Goal: Task Accomplishment & Management: Manage account settings

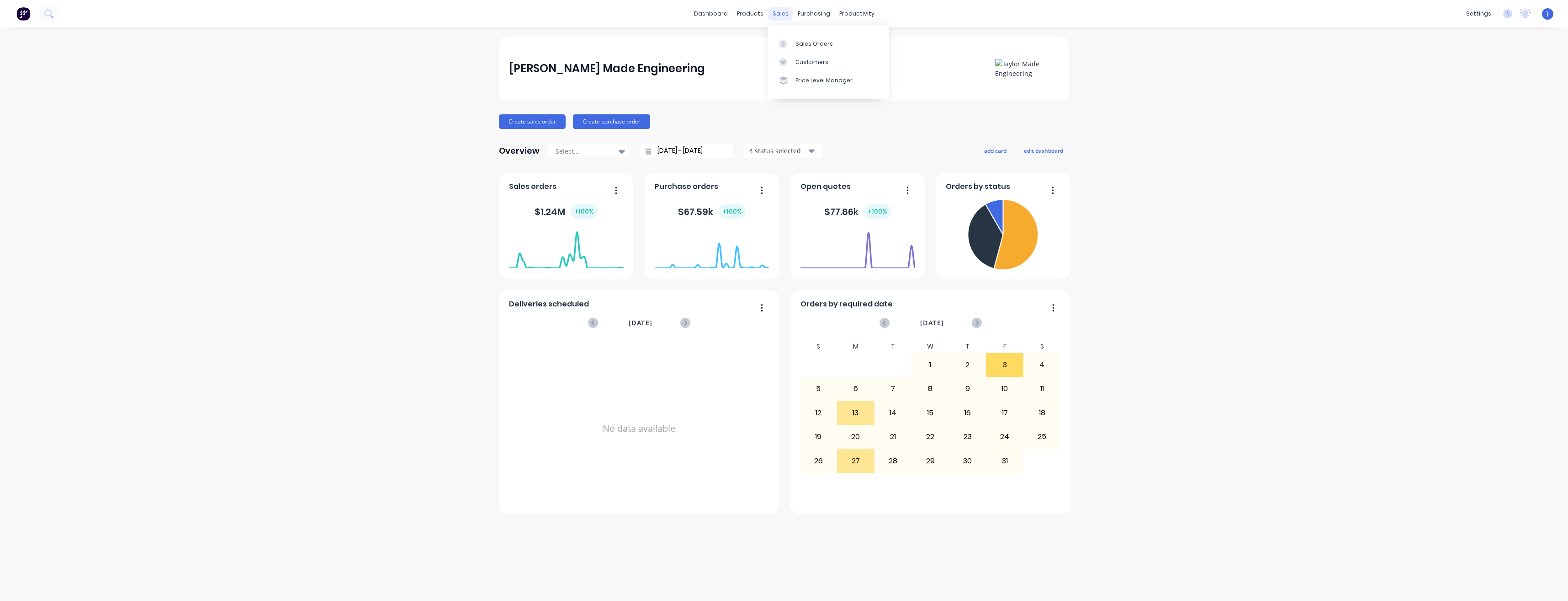
click at [780, 15] on div "sales" at bounding box center [781, 13] width 25 height 13
click at [792, 47] on div at bounding box center [786, 43] width 13 height 8
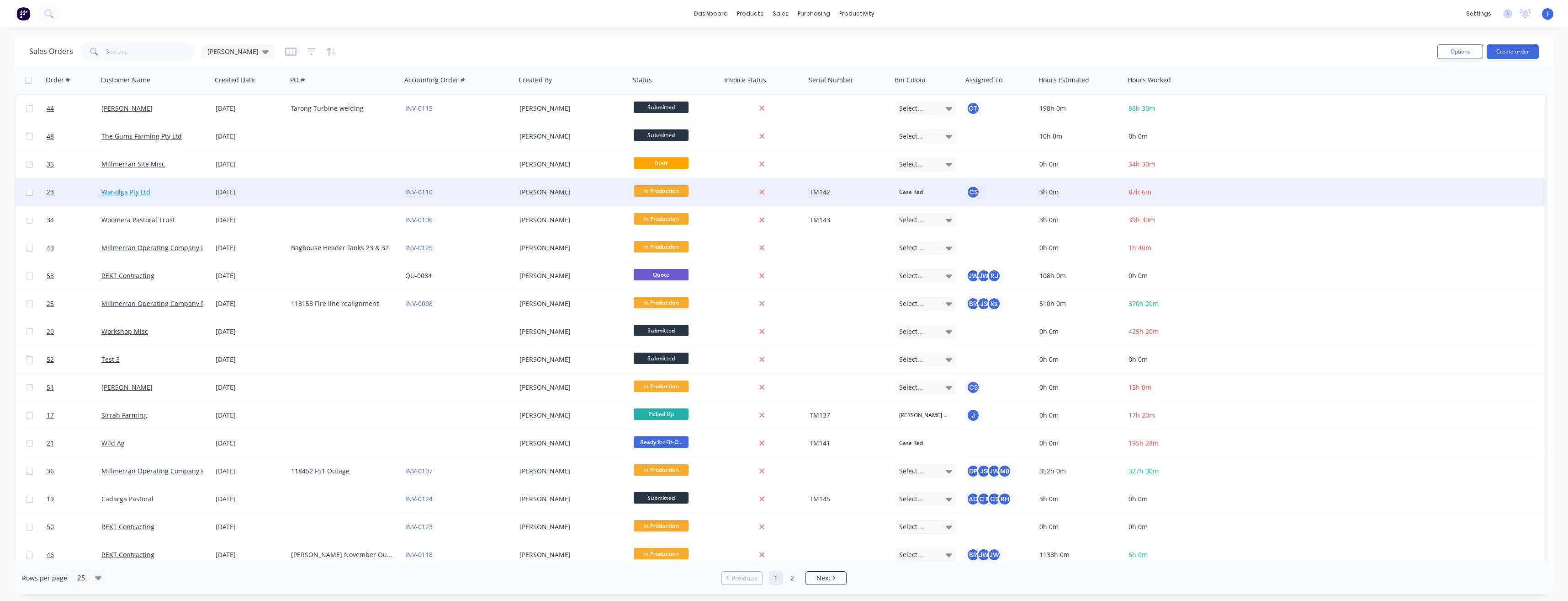
click at [136, 194] on link "Wanolga Pty Ltd" at bounding box center [126, 192] width 49 height 9
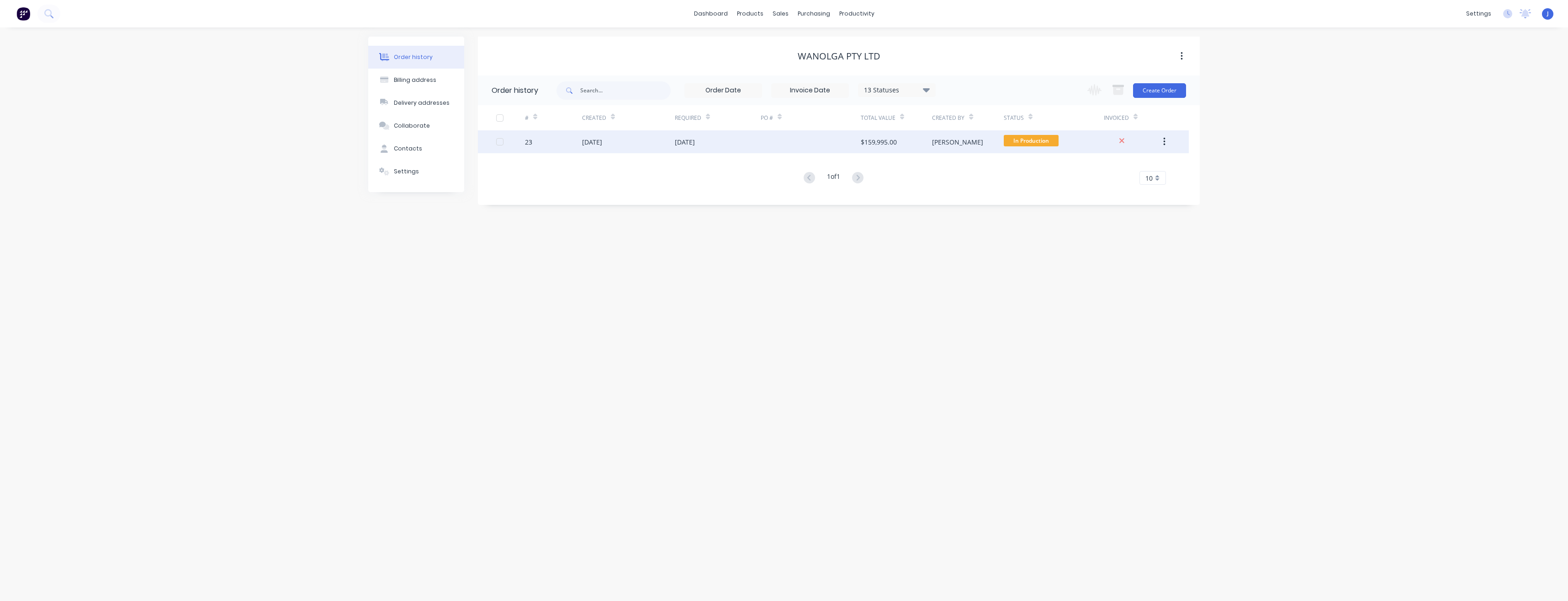
click at [762, 147] on div at bounding box center [811, 142] width 100 height 23
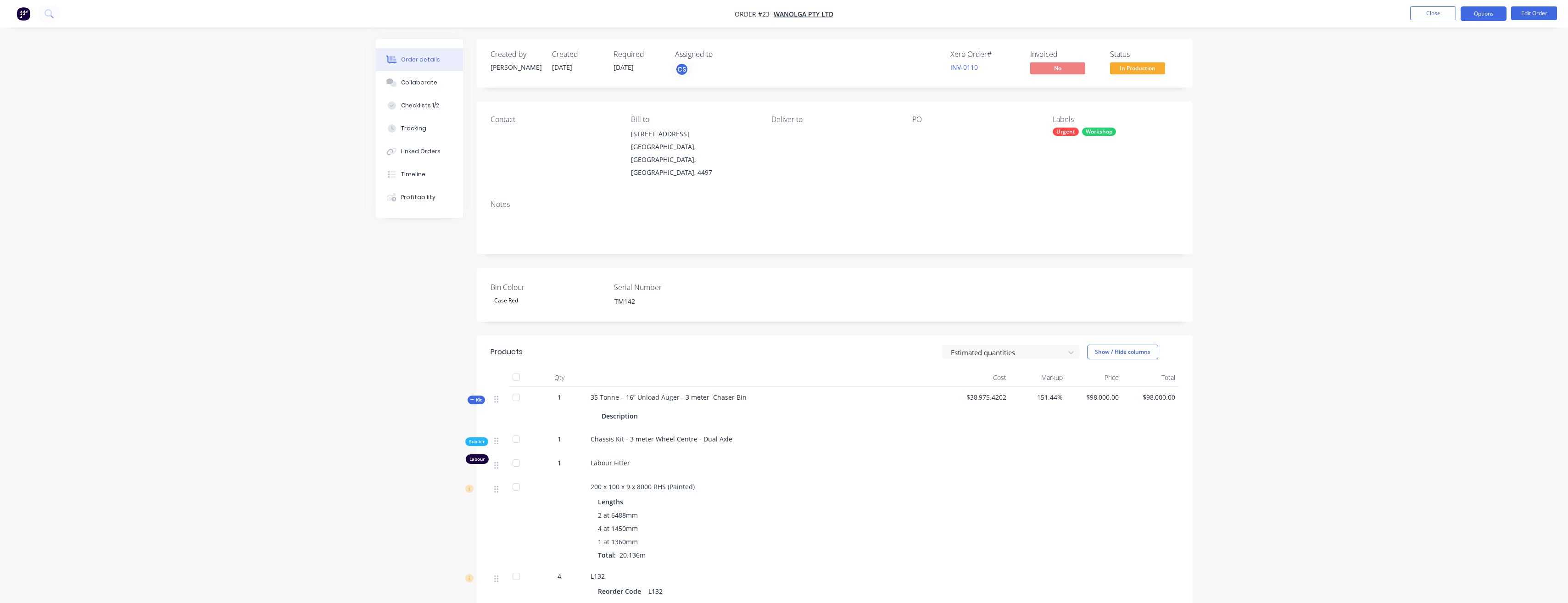
click at [1500, 15] on button "Options" at bounding box center [1483, 14] width 46 height 15
click at [1451, 55] on div "Invoice" at bounding box center [1455, 56] width 84 height 14
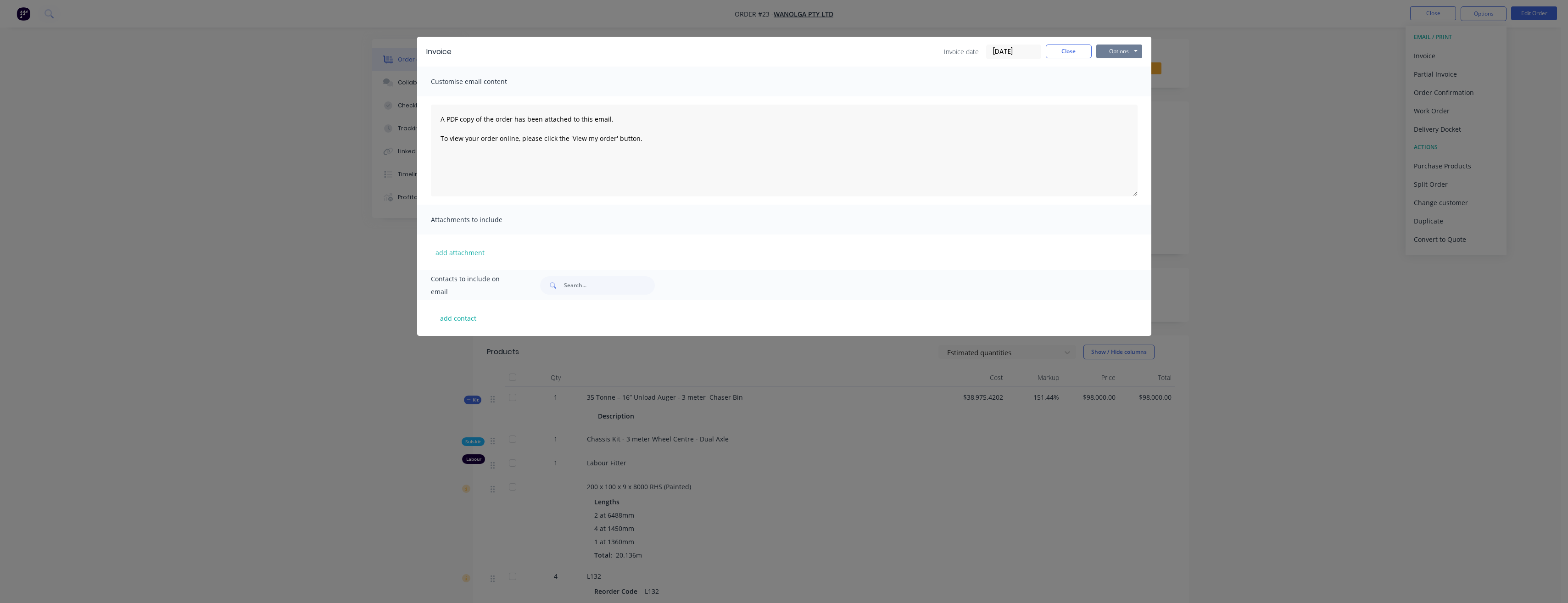
click at [1133, 50] on button "Options" at bounding box center [1119, 51] width 46 height 14
click at [1133, 65] on button "Preview" at bounding box center [1126, 68] width 59 height 15
click at [1048, 51] on button "Close" at bounding box center [1069, 51] width 46 height 14
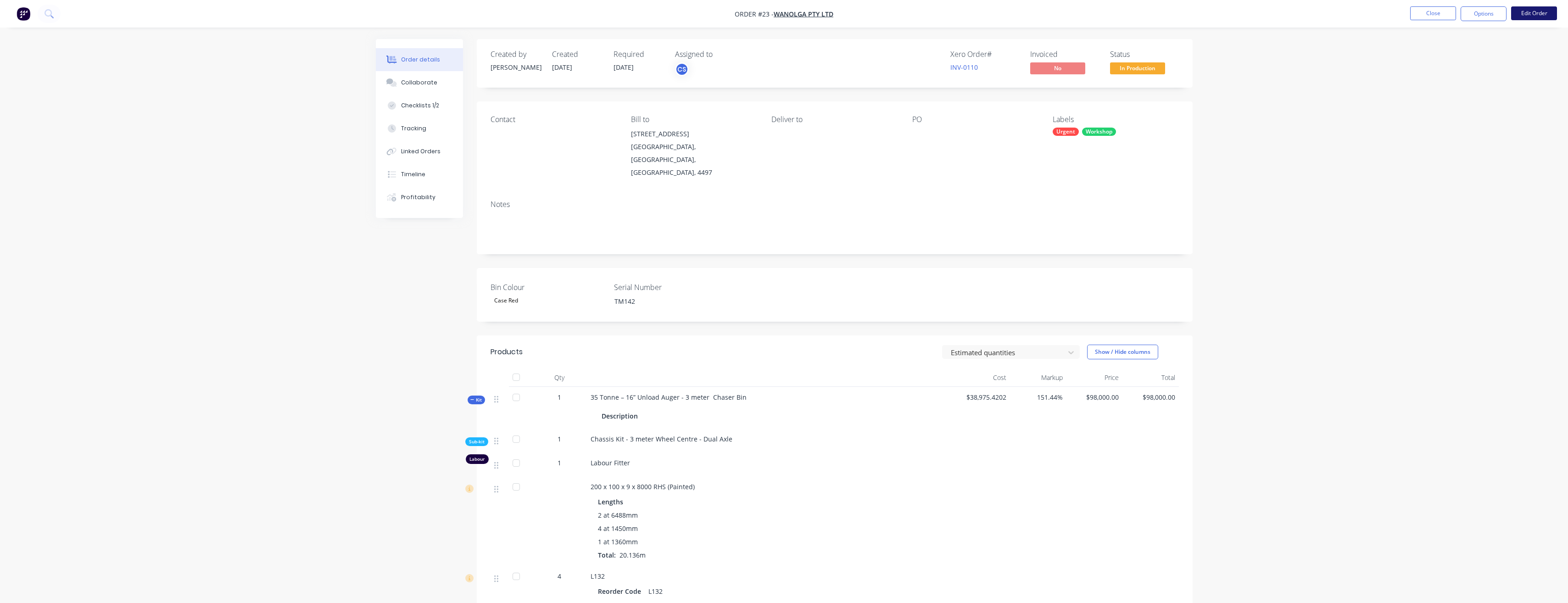
click at [1526, 15] on button "Edit Order" at bounding box center [1534, 13] width 46 height 14
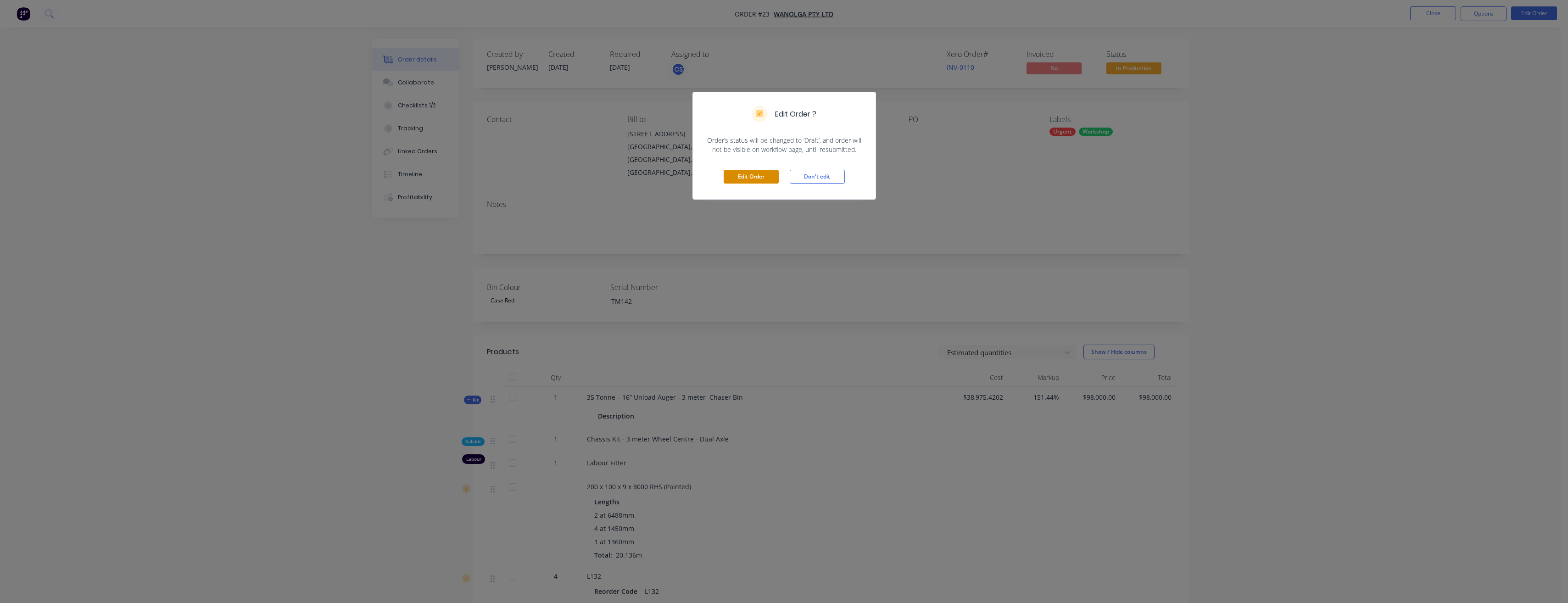
click at [758, 175] on button "Edit Order" at bounding box center [751, 176] width 55 height 14
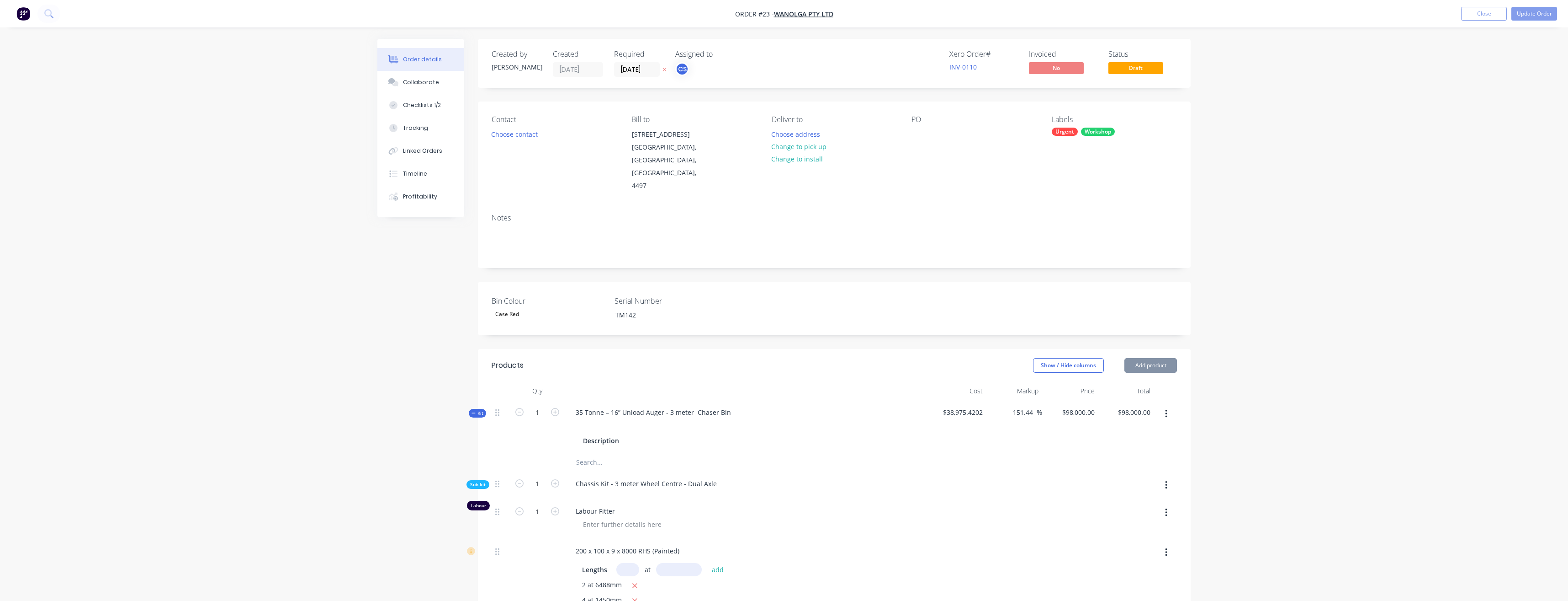
type input "151.44"
type input "$98,000.00"
type input "$300.00"
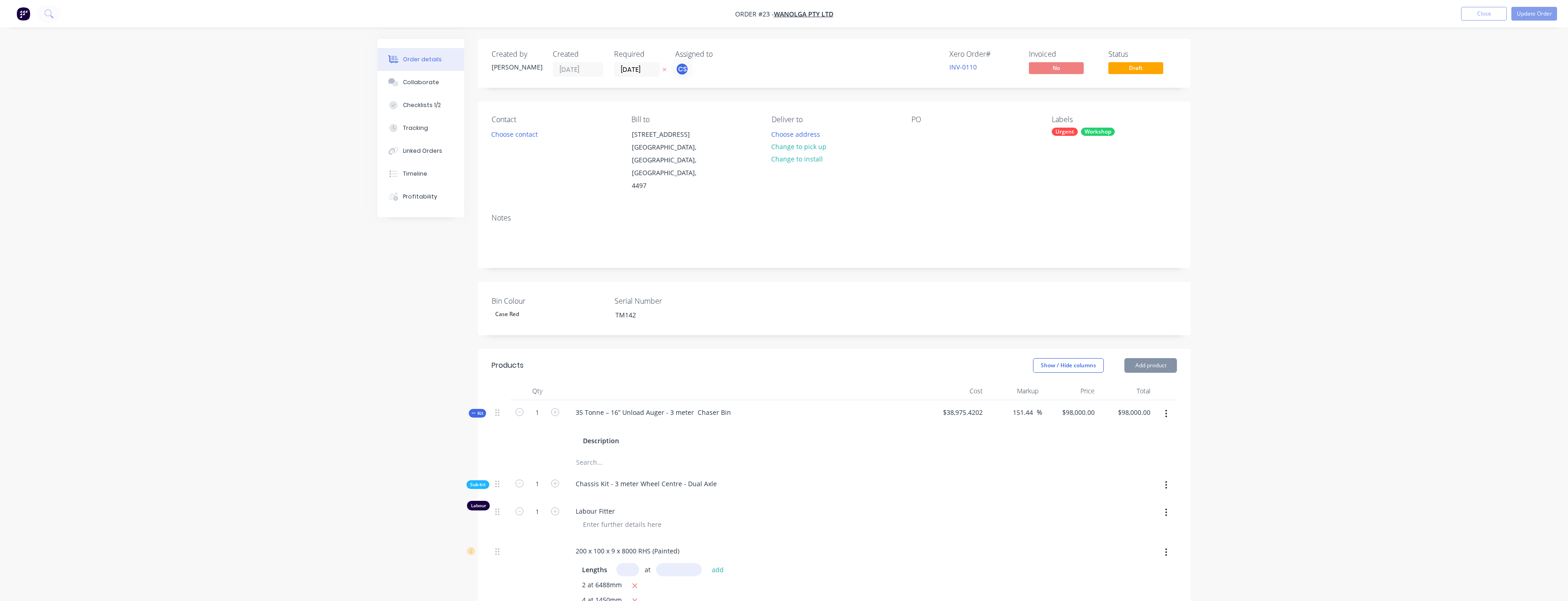
type input "$1,000.00"
type input "290.32"
type input "$150.00"
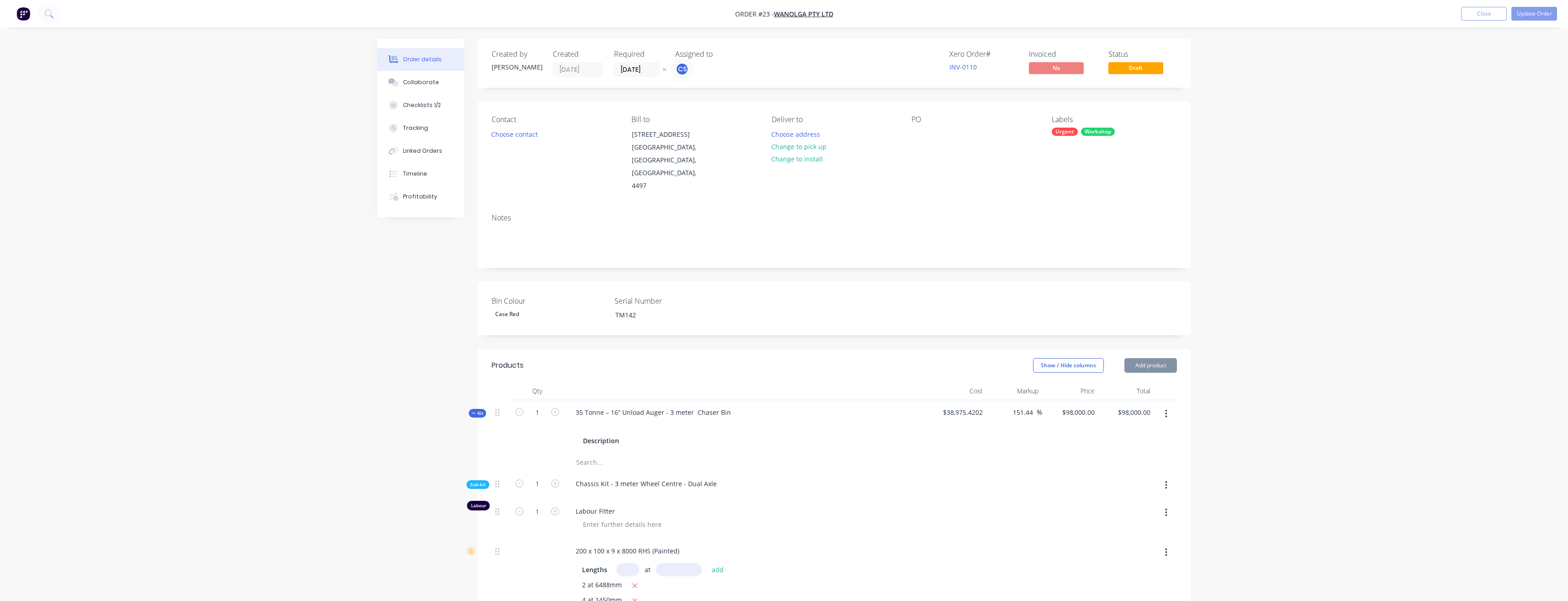
type input "227.99"
type input "$1,500.00"
type input "25.85"
type input "$16,000.00"
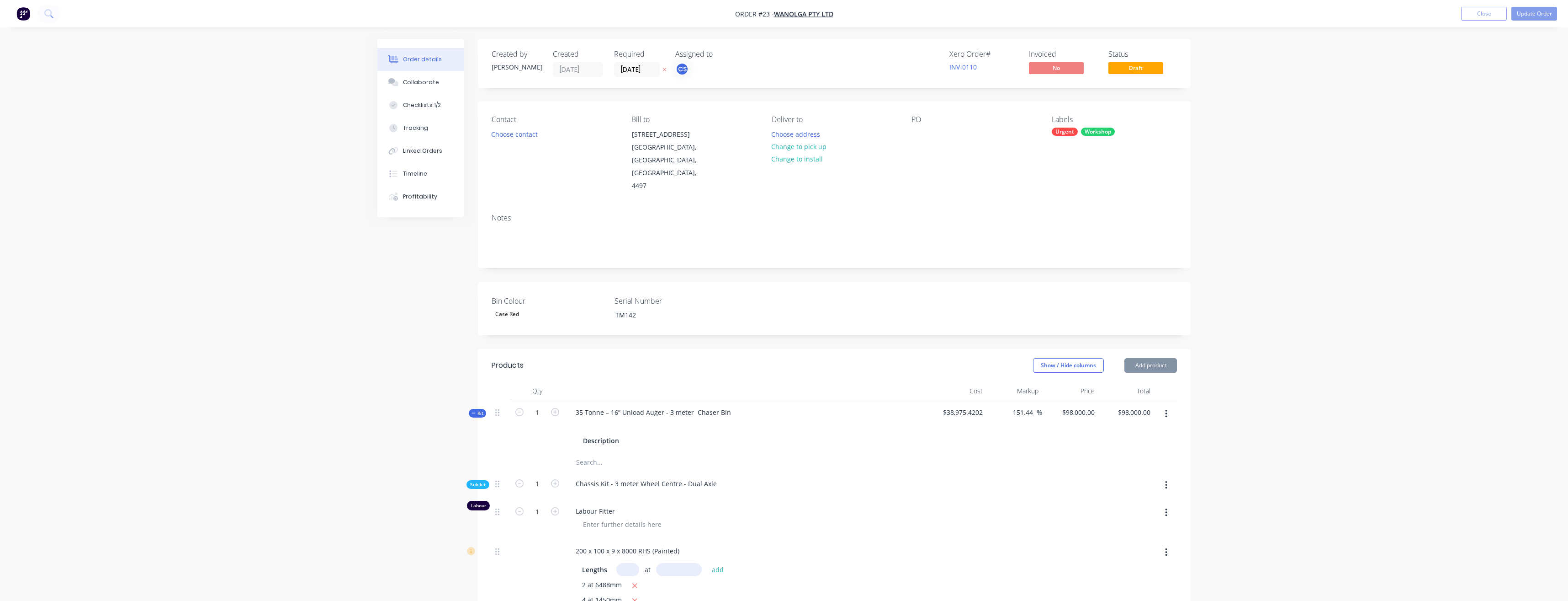
type input "$16,000.00"
type input "$1,650.00"
type input "86.38"
type input "$5,800.00"
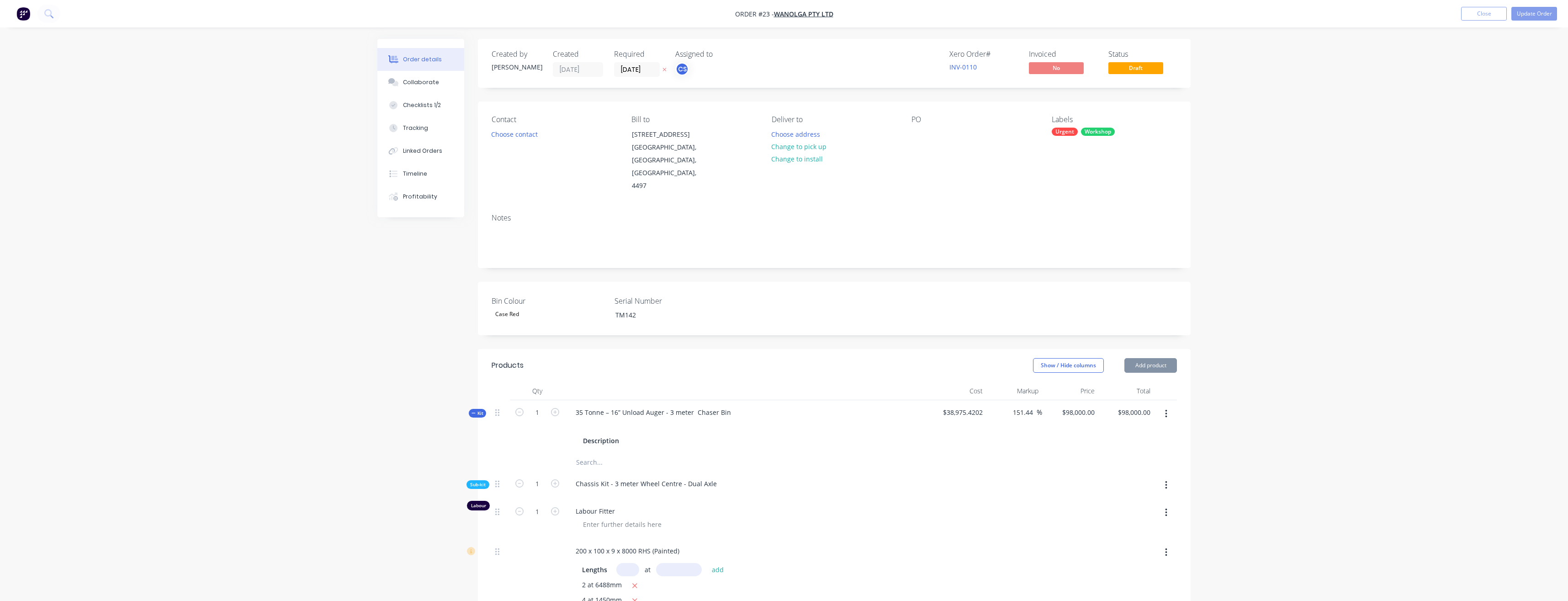
type input "$5,800.00"
type input "227.49"
type input "$800.00"
type input "16.05"
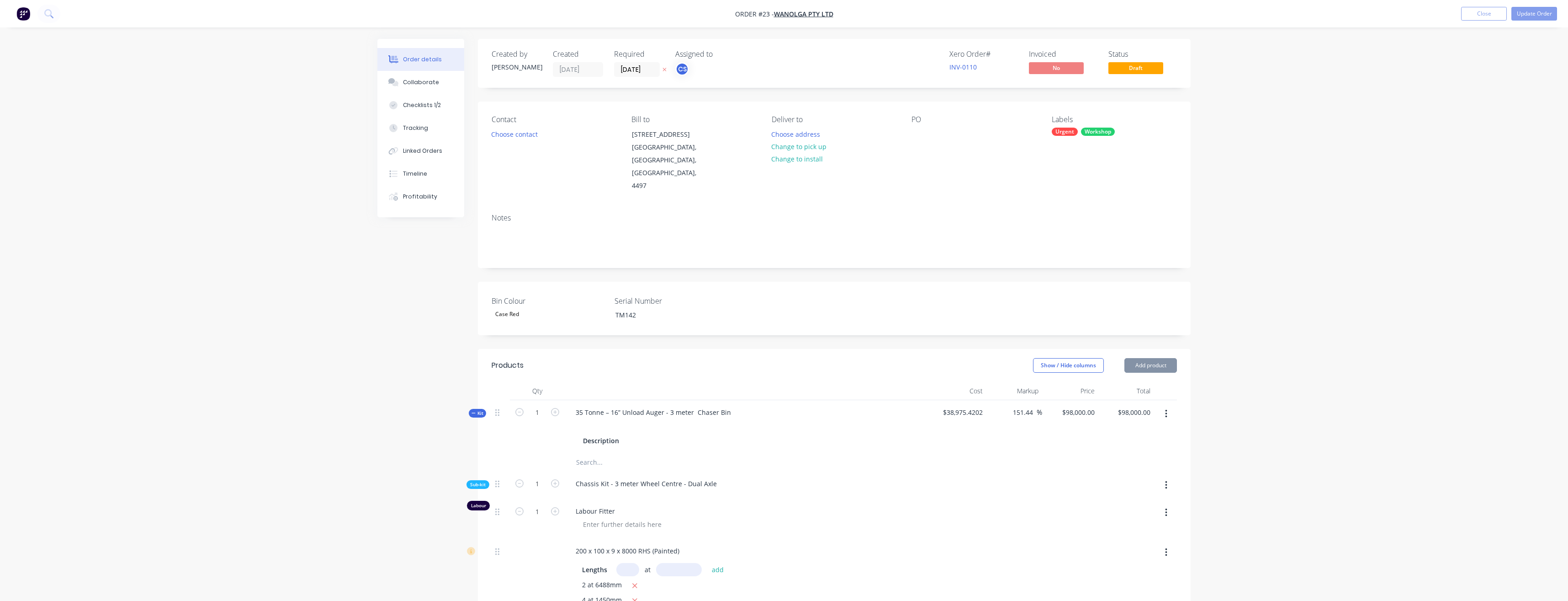
type input "$20,250.00"
click at [1147, 358] on button "Add product" at bounding box center [1147, 365] width 53 height 15
click at [1138, 382] on div "Product catalogue" at bounding box center [1130, 388] width 70 height 13
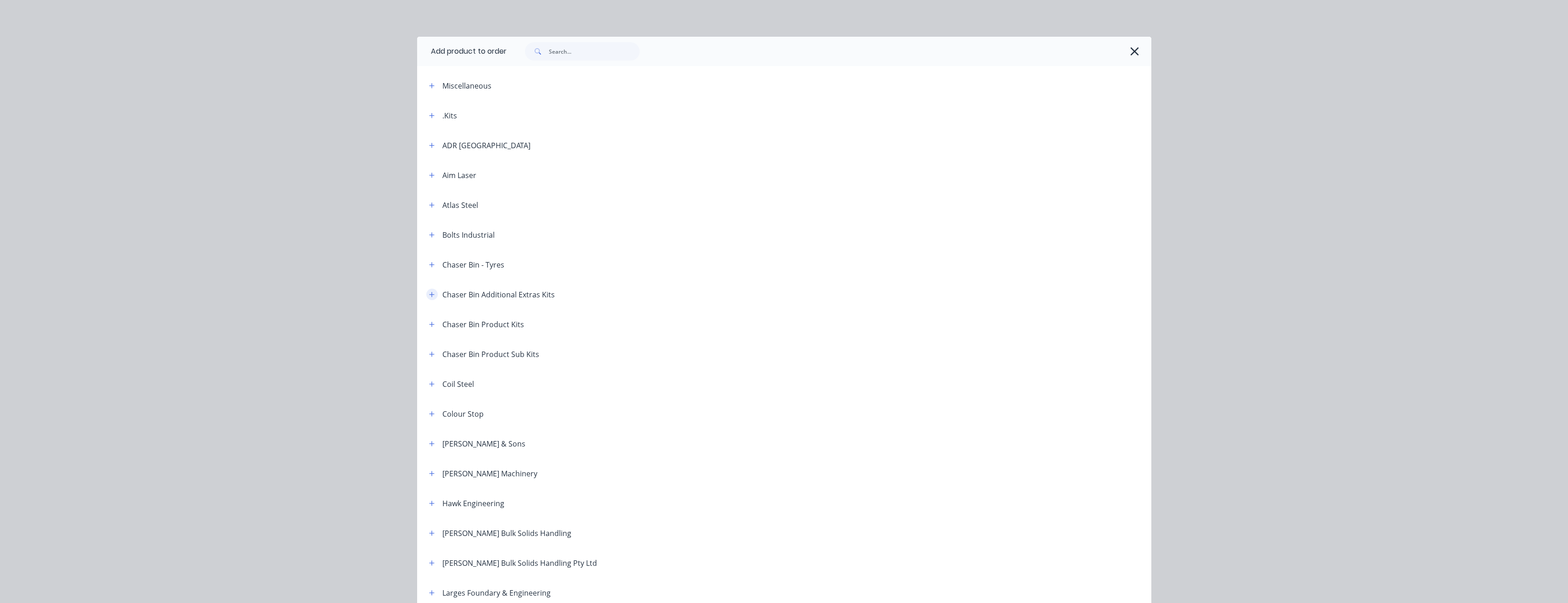
click at [429, 294] on icon "button" at bounding box center [432, 294] width 5 height 5
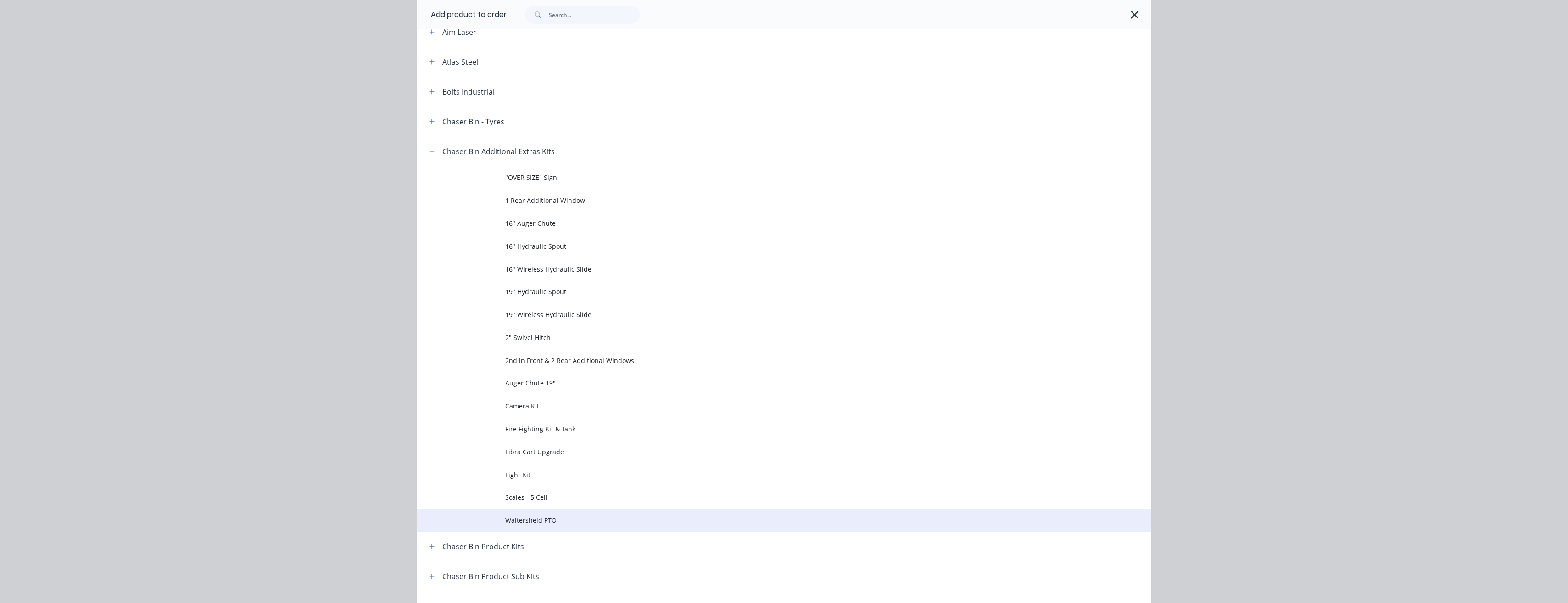
scroll to position [138, 0]
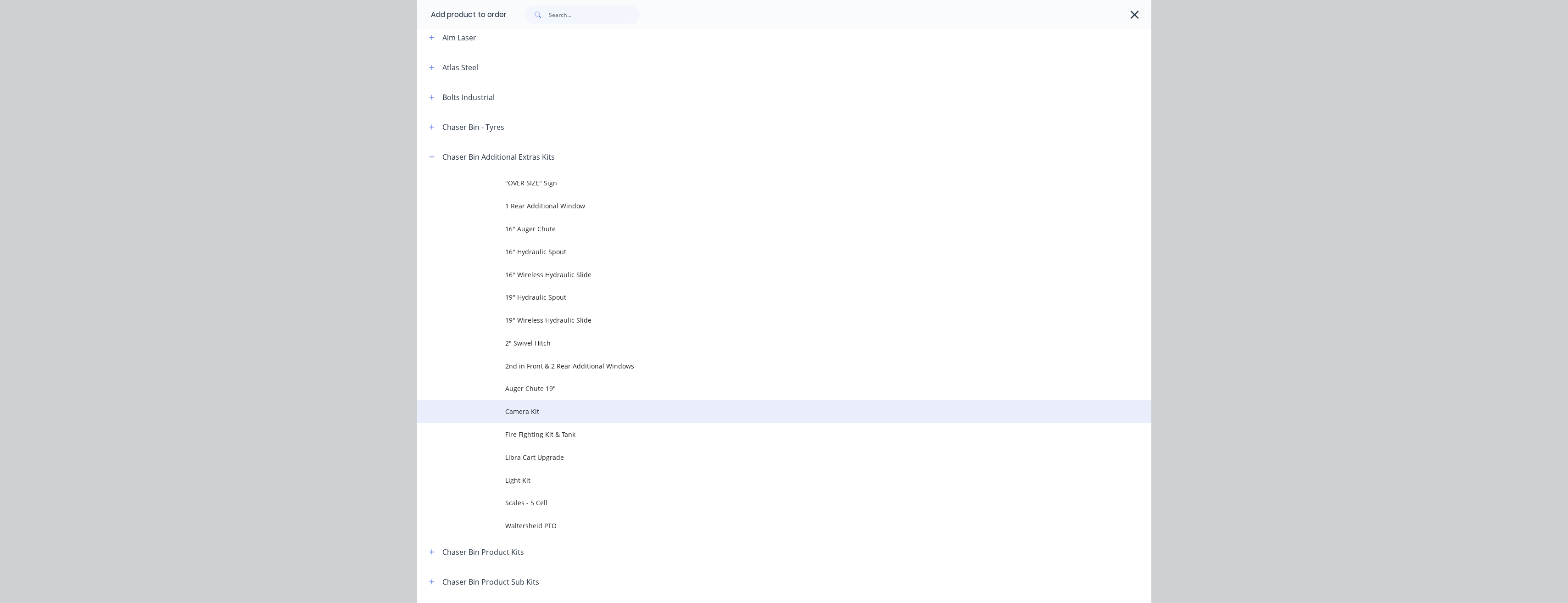
click at [549, 416] on span "Camera Kit" at bounding box center [764, 411] width 517 height 10
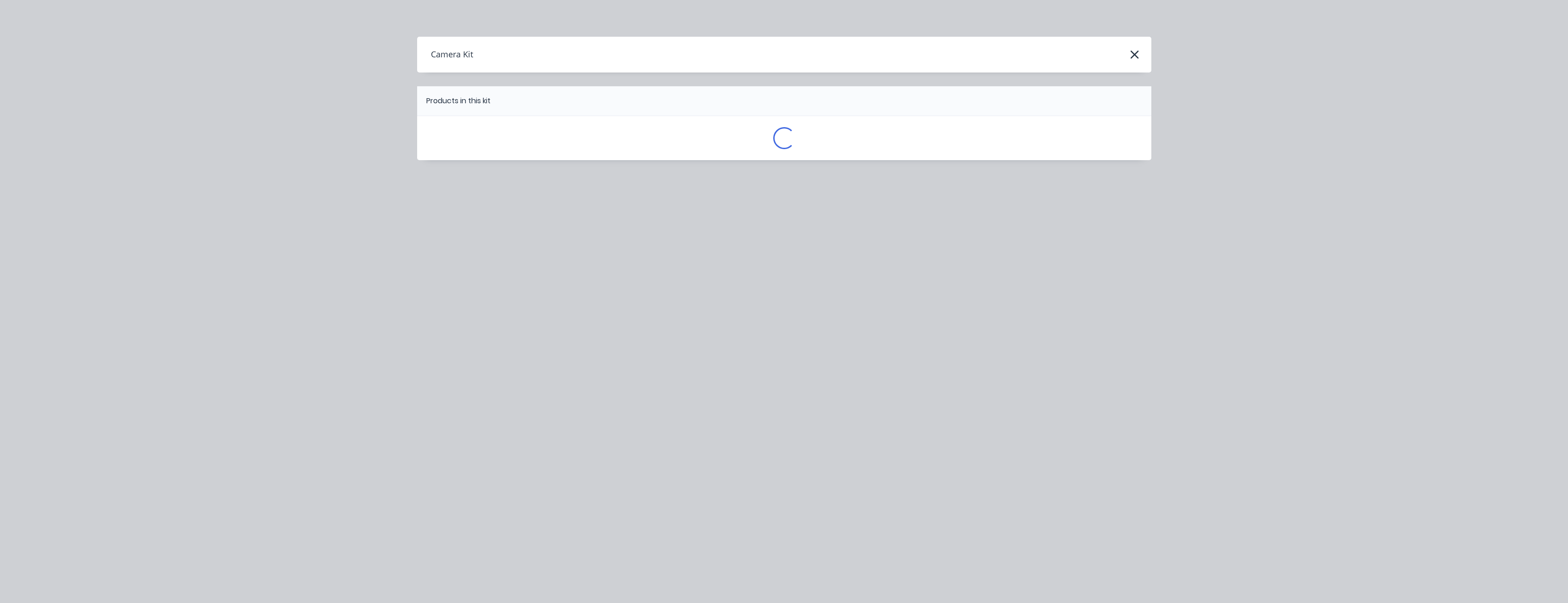
scroll to position [0, 0]
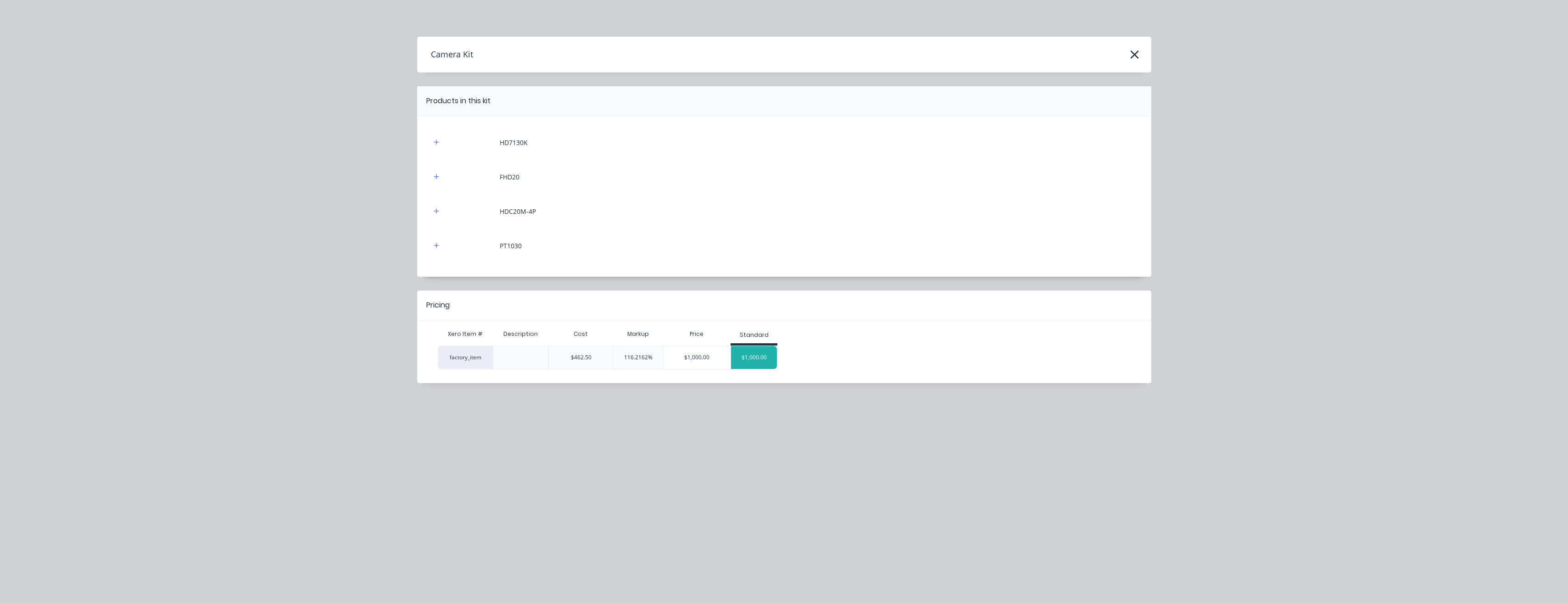
click at [764, 367] on div "$1,000.00" at bounding box center [754, 357] width 46 height 23
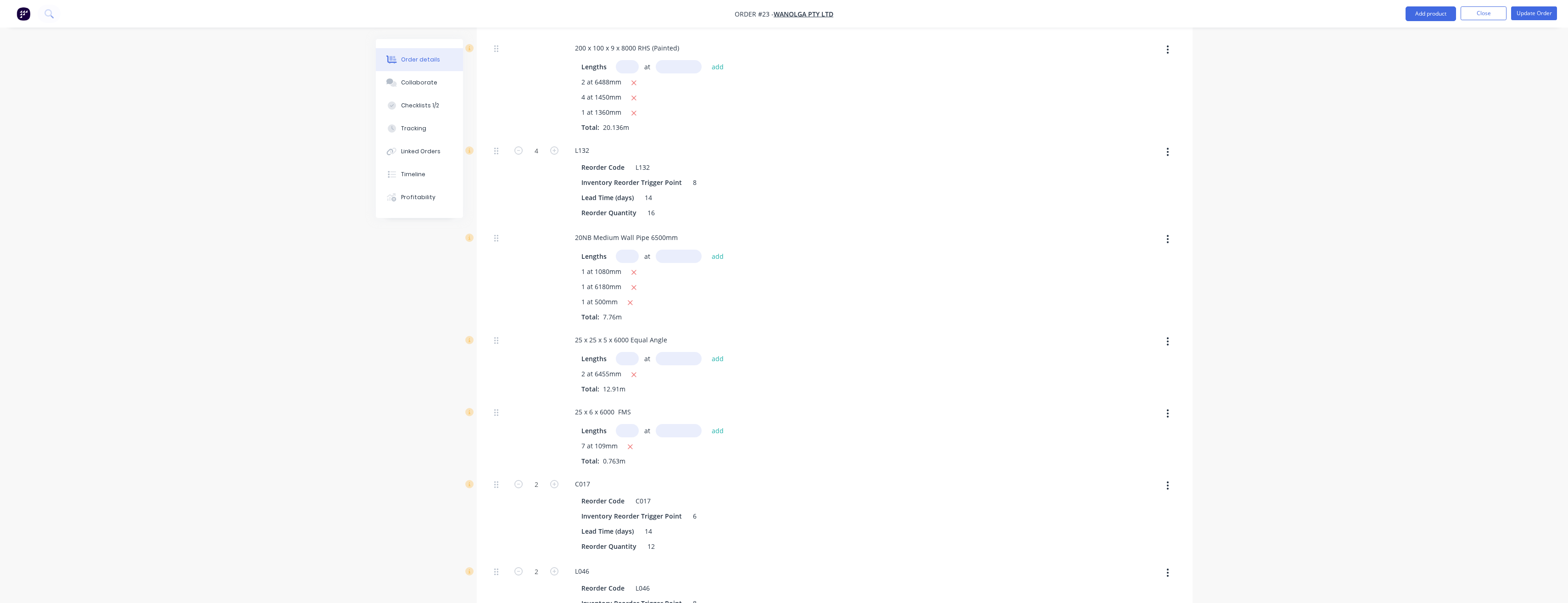
scroll to position [30445, 0]
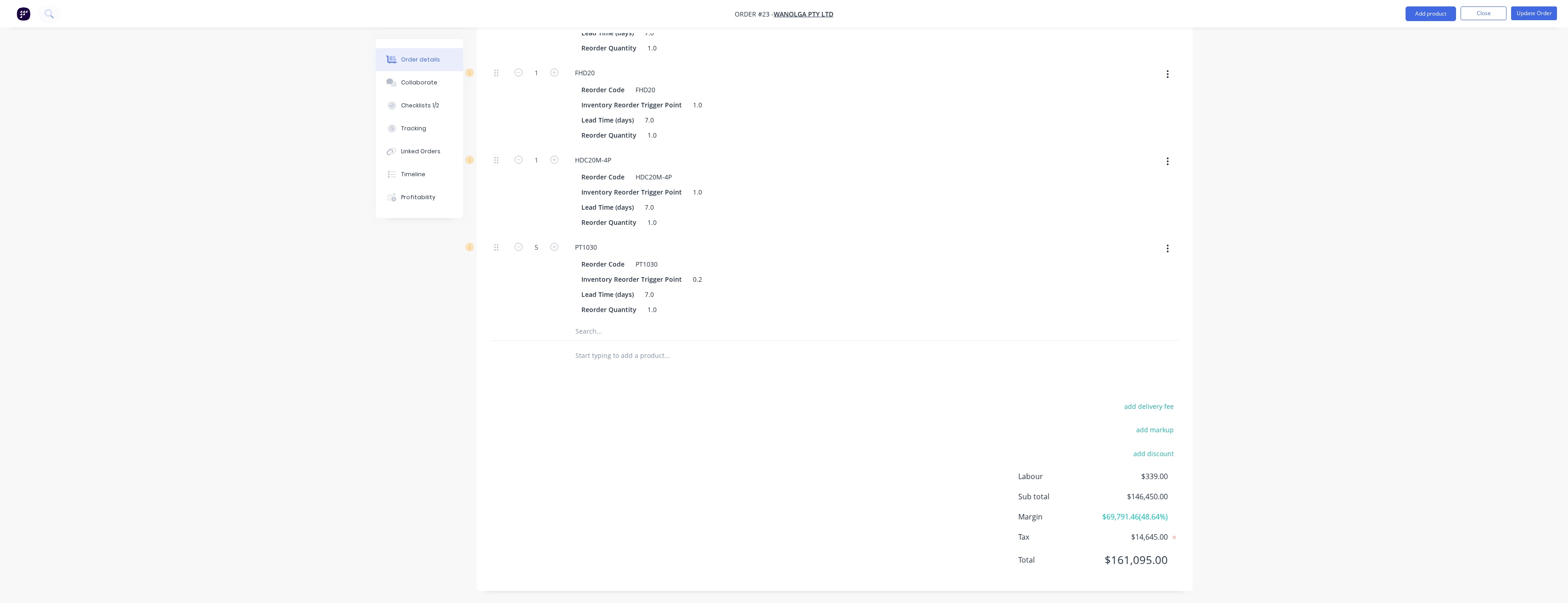
click at [588, 346] on input "text" at bounding box center [667, 355] width 184 height 18
click at [577, 346] on input "6.5m Clean-Out Slide" at bounding box center [667, 355] width 184 height 18
click at [575, 346] on input "tand6.5m Clean-Out Slide" at bounding box center [667, 355] width 184 height 18
type input "Standard 6.5m Clean-Out Slide"
click at [641, 382] on button "Add Standard 6.5m Clean-Out Slide to order" at bounding box center [716, 390] width 275 height 30
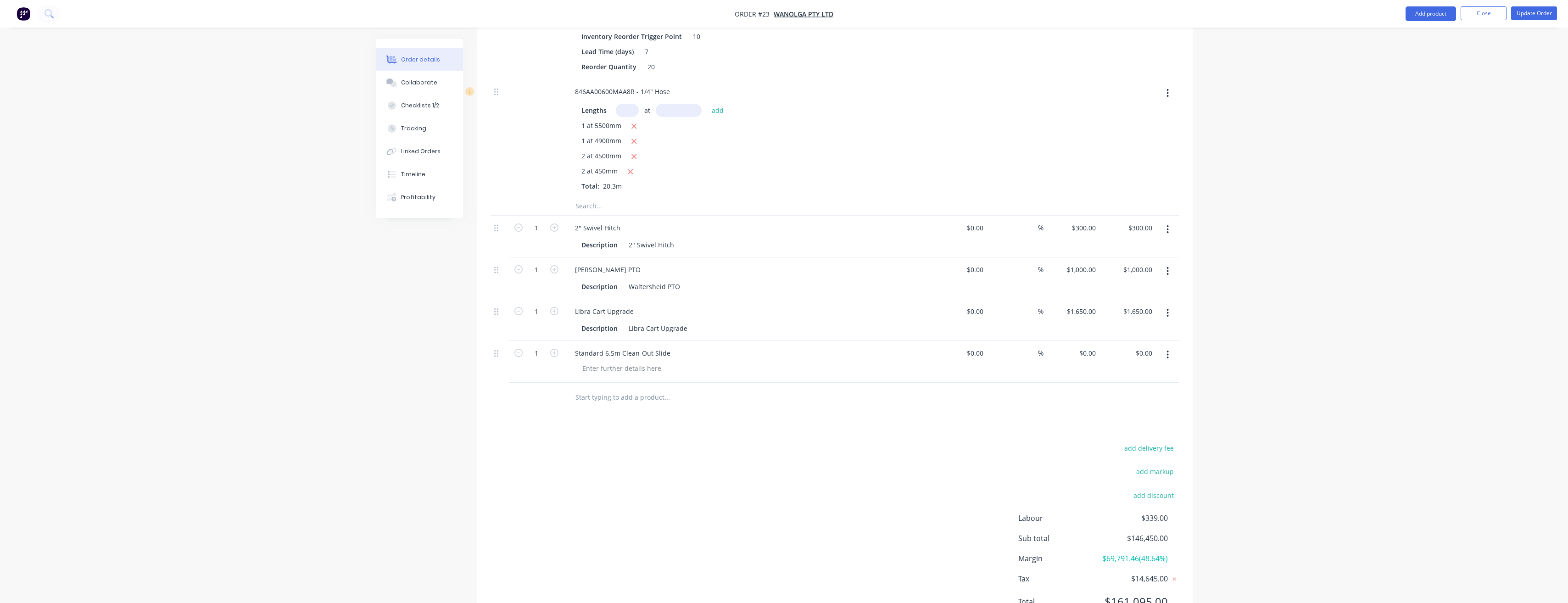
drag, startPoint x: 1144, startPoint y: 341, endPoint x: 1170, endPoint y: 345, distance: 26.3
click at [1144, 346] on input "$0.00" at bounding box center [1146, 353] width 21 height 14
type input "315.00"
click at [1112, 382] on div at bounding box center [834, 397] width 688 height 30
type input "$315.00"
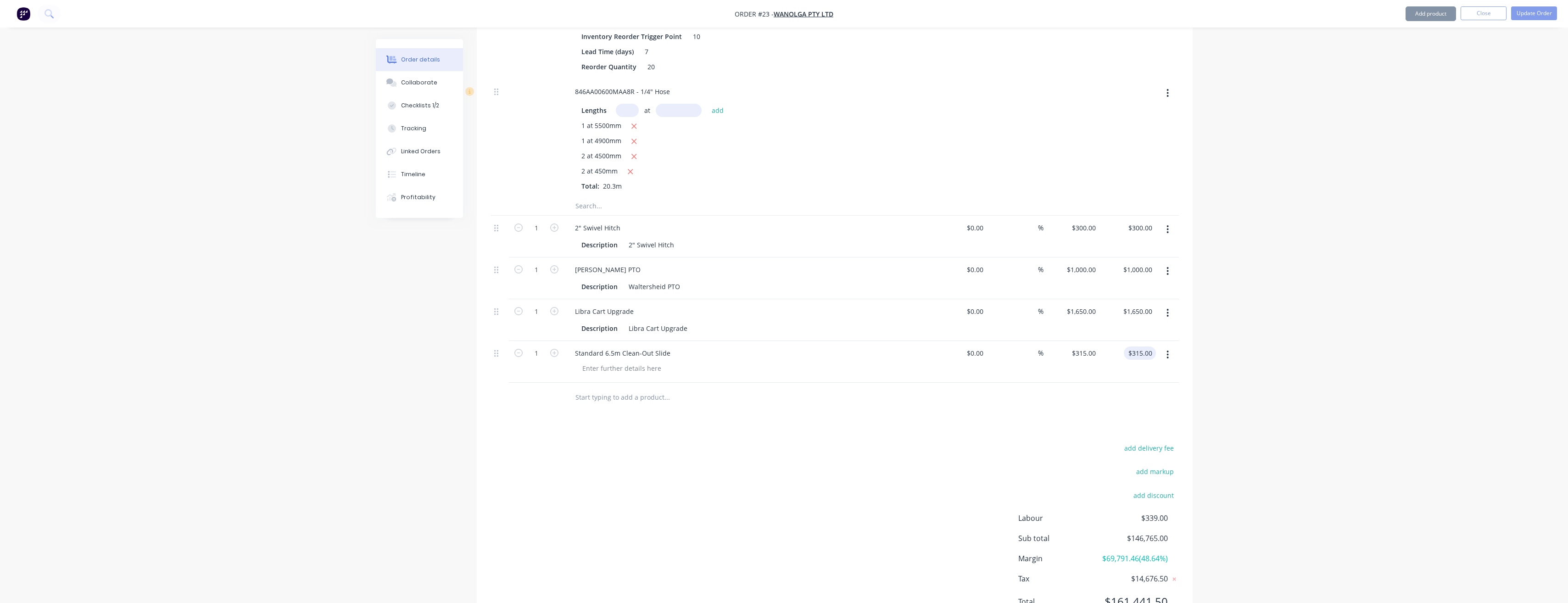
click at [1140, 346] on input "$315.00" at bounding box center [1142, 353] width 28 height 14
click at [1141, 346] on input "315.00" at bounding box center [1144, 353] width 25 height 14
type input "356.00"
click at [1079, 382] on div at bounding box center [834, 397] width 688 height 30
type input "$356.00"
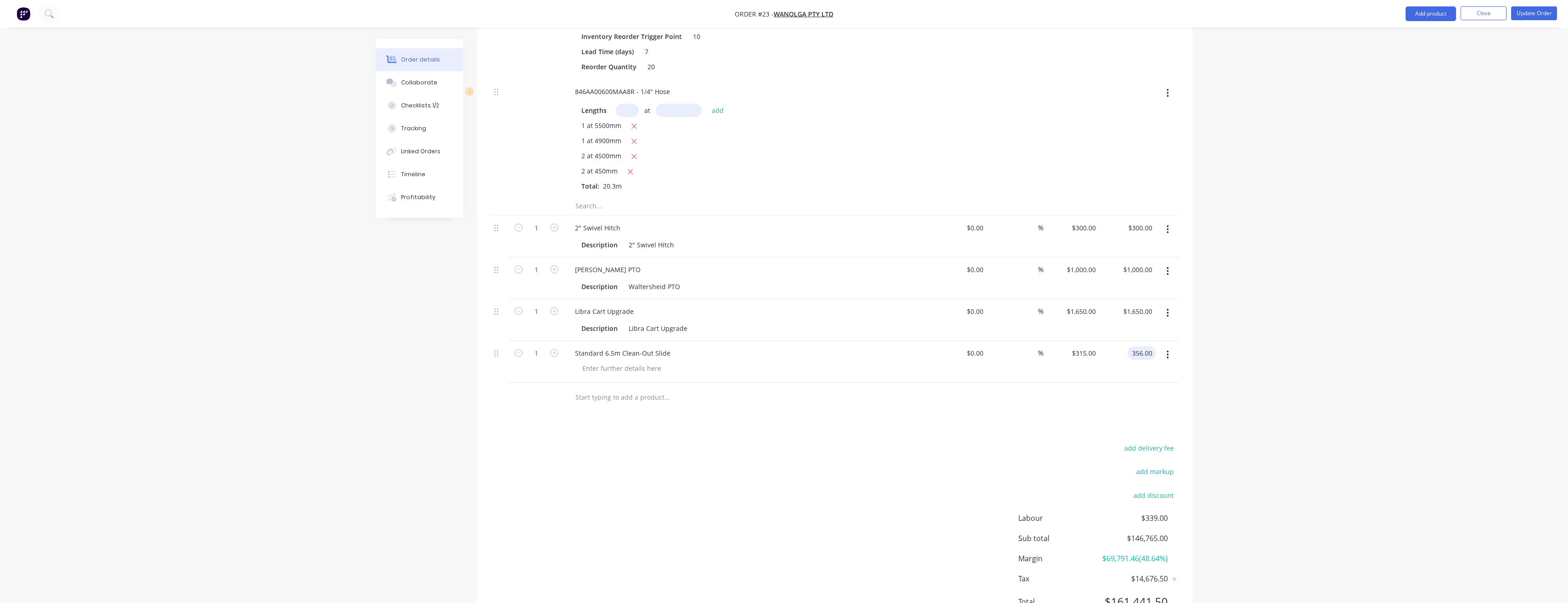
type input "$356.00"
click at [1541, 15] on button "Update Order" at bounding box center [1534, 13] width 46 height 14
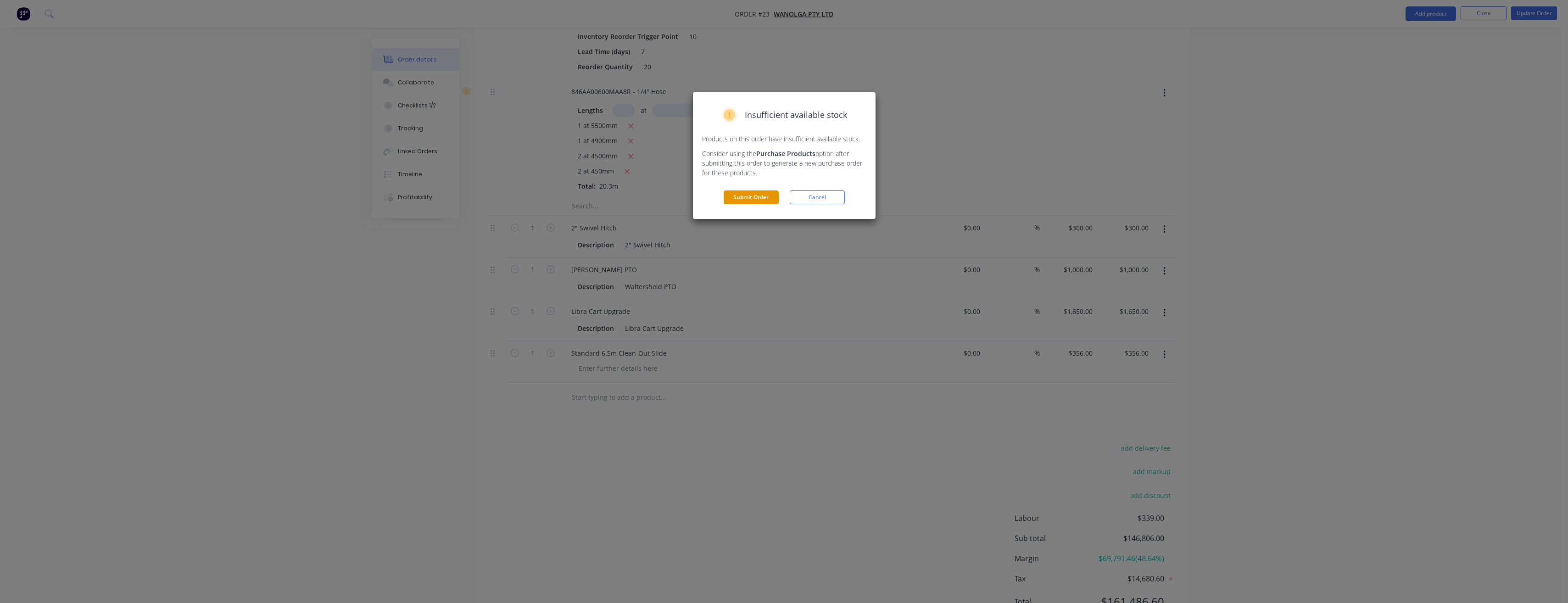
click at [729, 198] on button "Submit Order" at bounding box center [751, 197] width 55 height 14
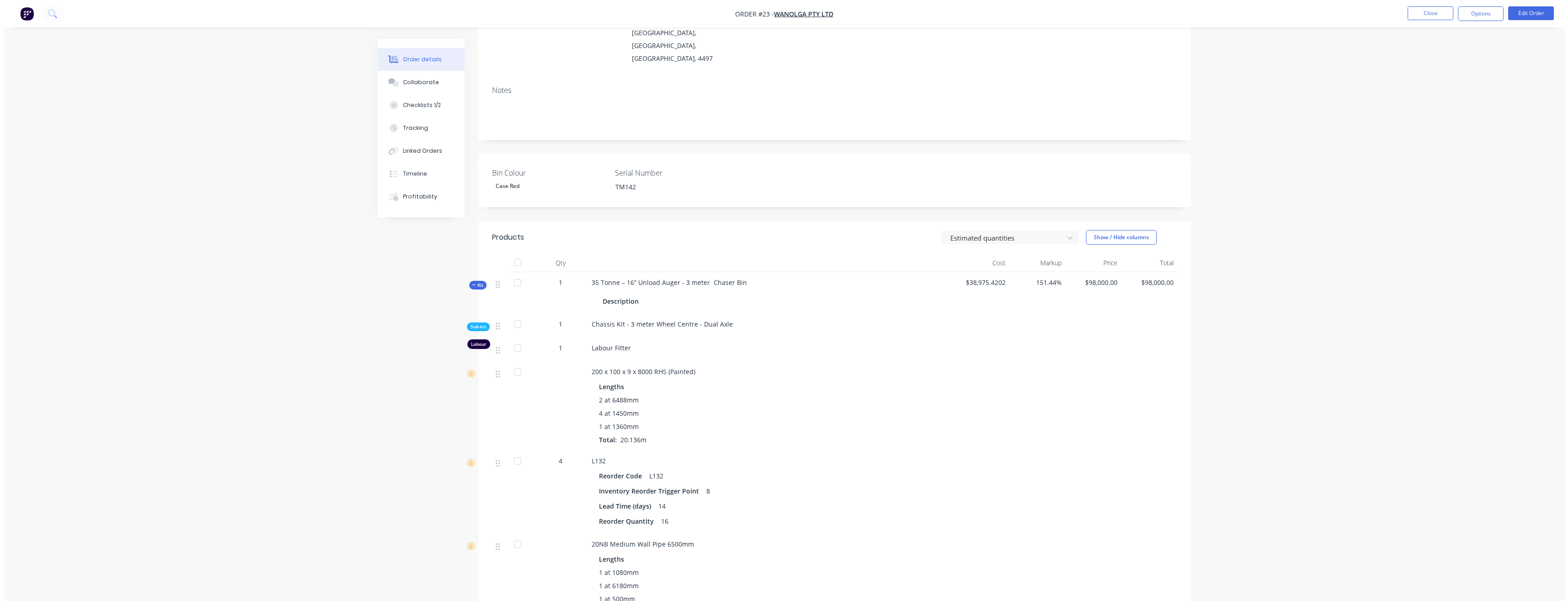
scroll to position [0, 0]
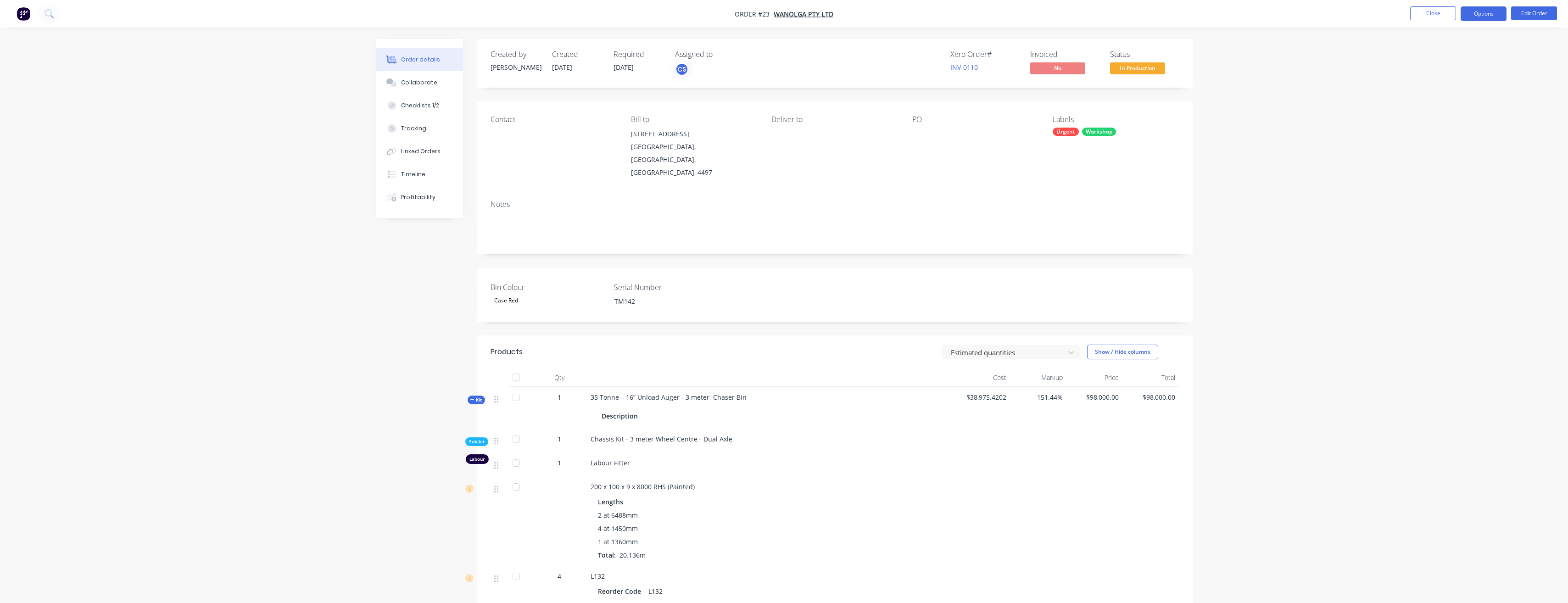
click at [1488, 14] on button "Options" at bounding box center [1483, 14] width 46 height 15
click at [1465, 57] on div "Invoice" at bounding box center [1455, 56] width 84 height 14
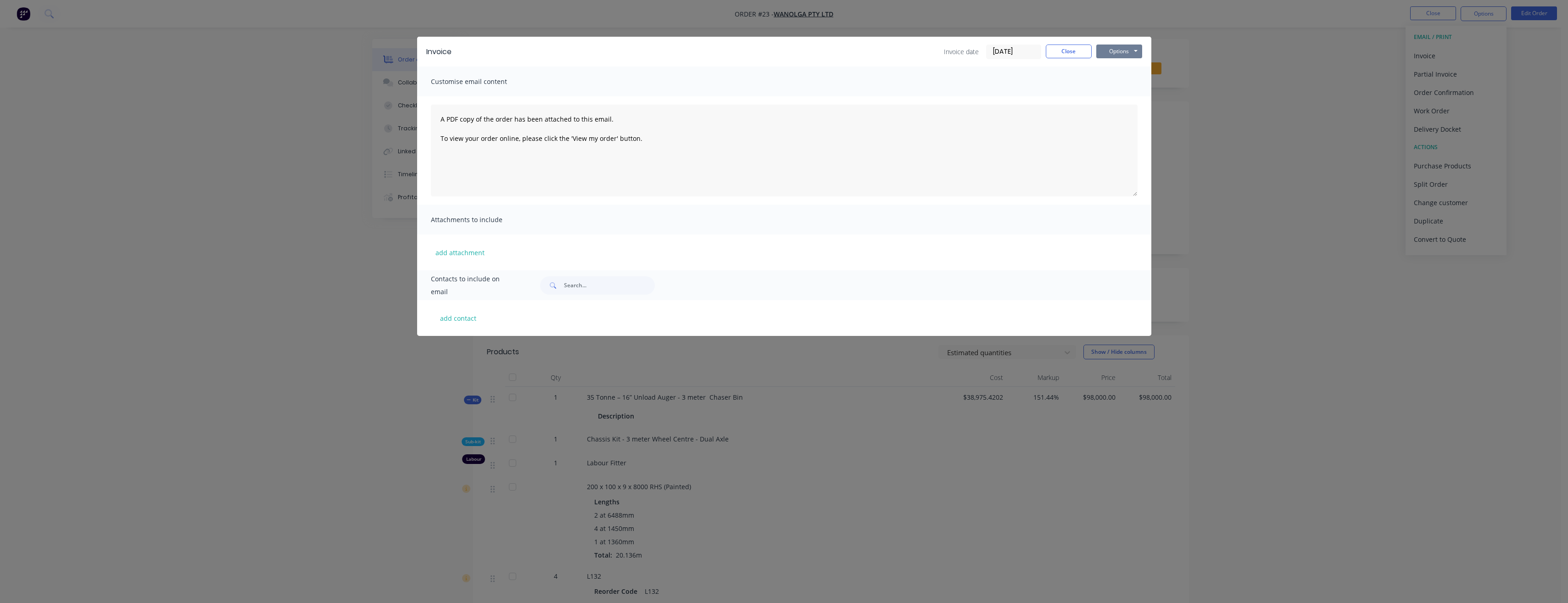
click at [1123, 52] on button "Options" at bounding box center [1119, 51] width 46 height 14
click at [1115, 66] on button "Preview" at bounding box center [1126, 68] width 59 height 15
drag, startPoint x: 1077, startPoint y: 48, endPoint x: 1392, endPoint y: 49, distance: 315.0
click at [1077, 48] on button "Close" at bounding box center [1069, 51] width 46 height 14
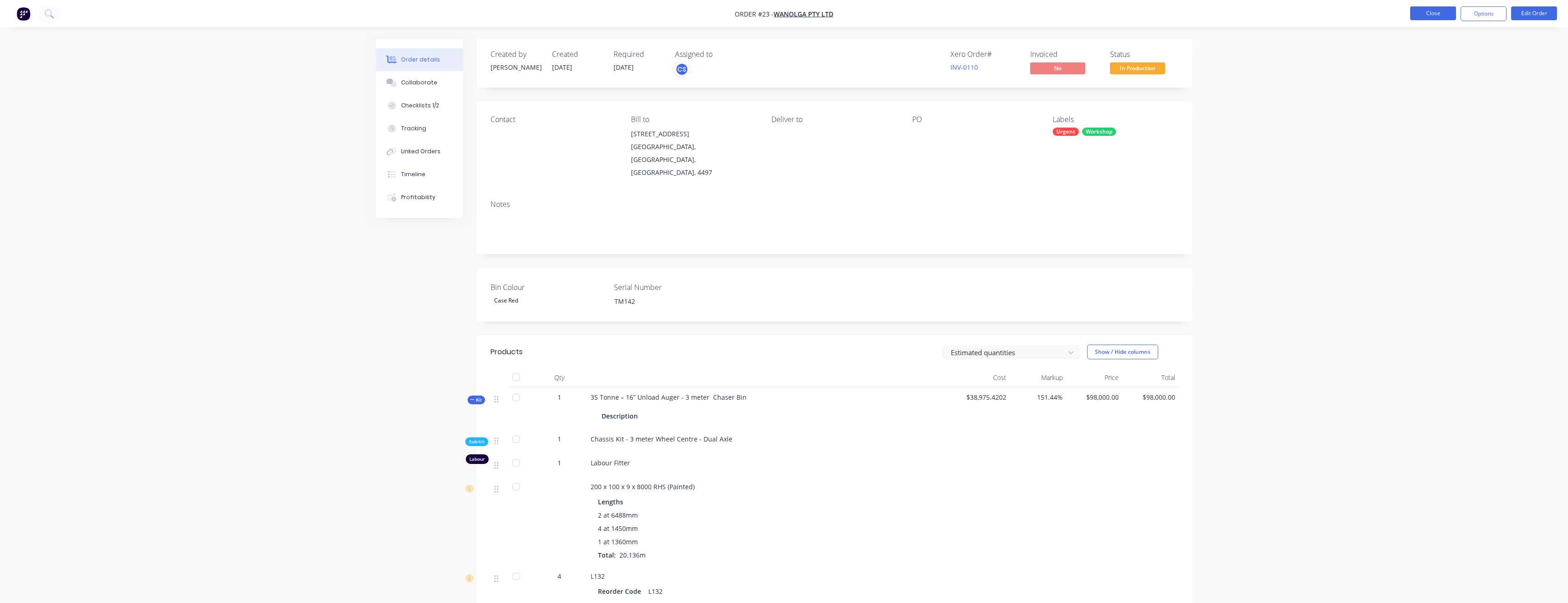
click at [1436, 12] on button "Close" at bounding box center [1433, 13] width 46 height 14
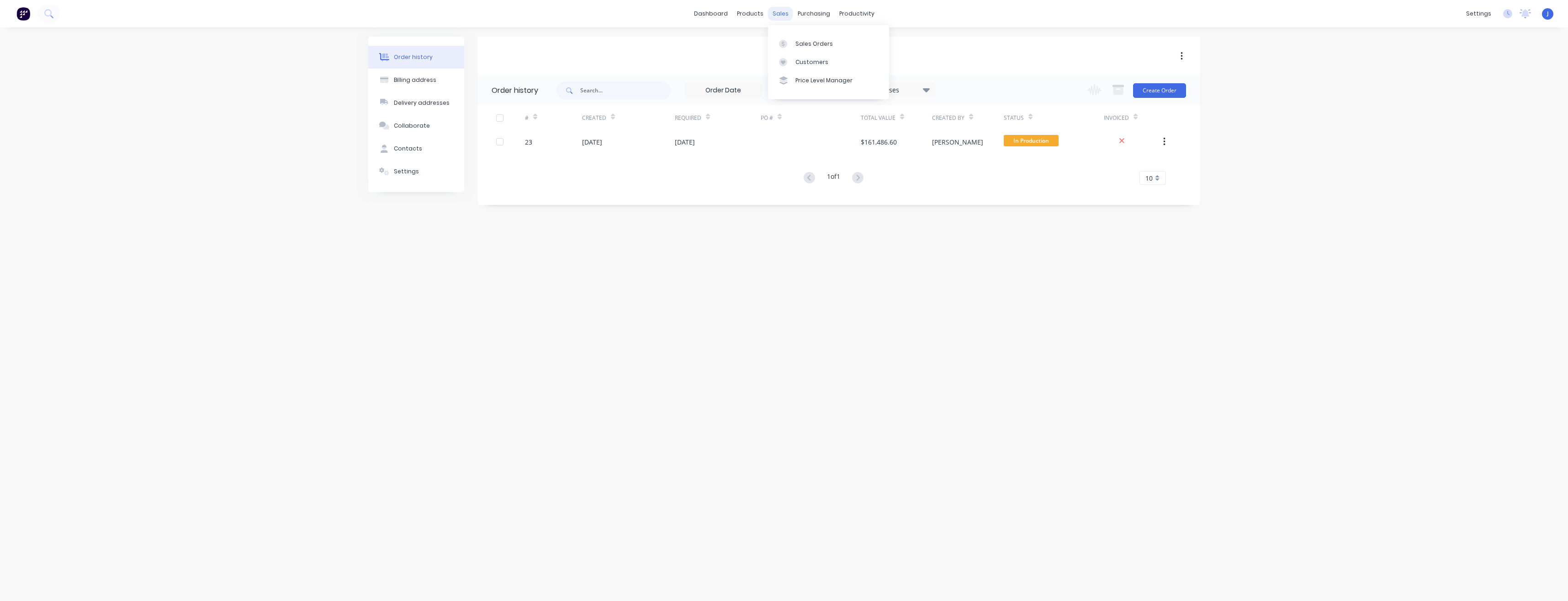
click at [784, 13] on div "sales" at bounding box center [781, 13] width 25 height 13
click at [791, 43] on div at bounding box center [786, 43] width 13 height 8
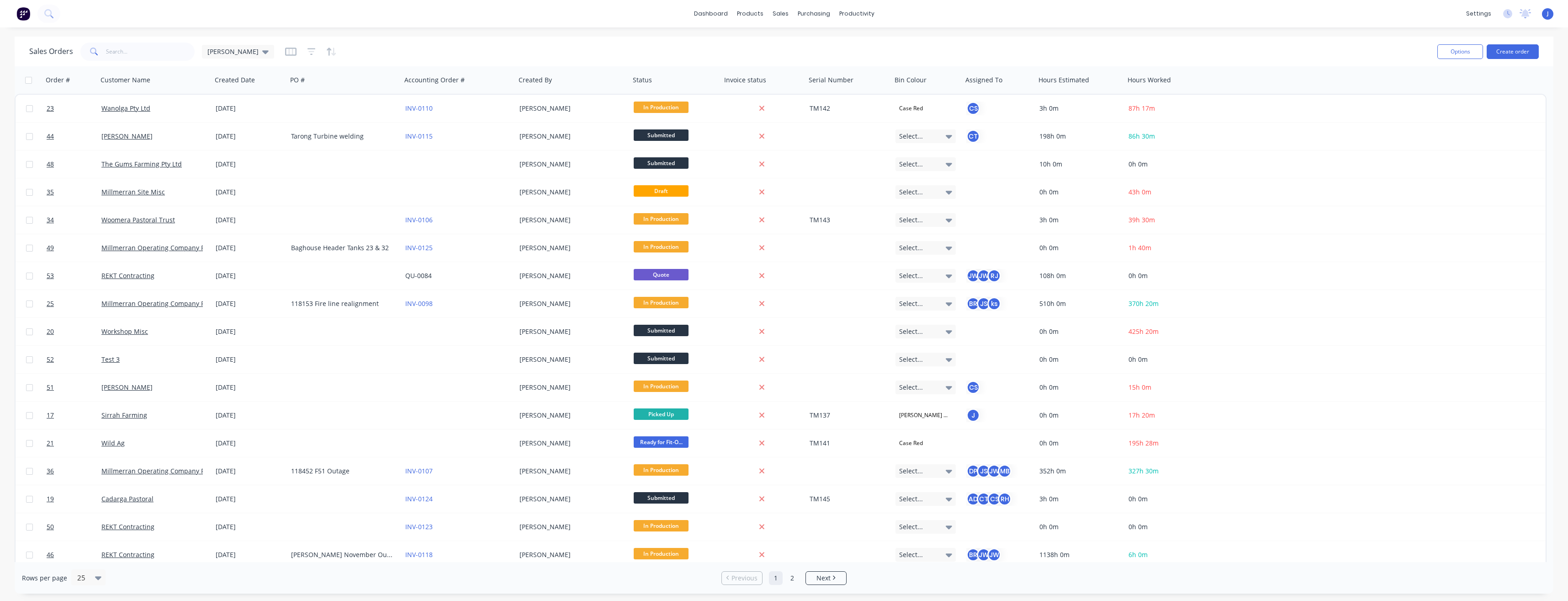
click at [1545, 15] on div "[PERSON_NAME] Made Engineering [PERSON_NAME] Administrator Profile Sign out" at bounding box center [1548, 13] width 12 height 12
click at [1546, 14] on div "[PERSON_NAME] Made Engineering [PERSON_NAME] Administrator Profile Sign out" at bounding box center [1548, 13] width 12 height 12
click at [1548, 15] on span "J" at bounding box center [1548, 13] width 2 height 8
click at [1467, 111] on div "Sign out" at bounding box center [1467, 115] width 24 height 8
